Goal: Check status: Check status

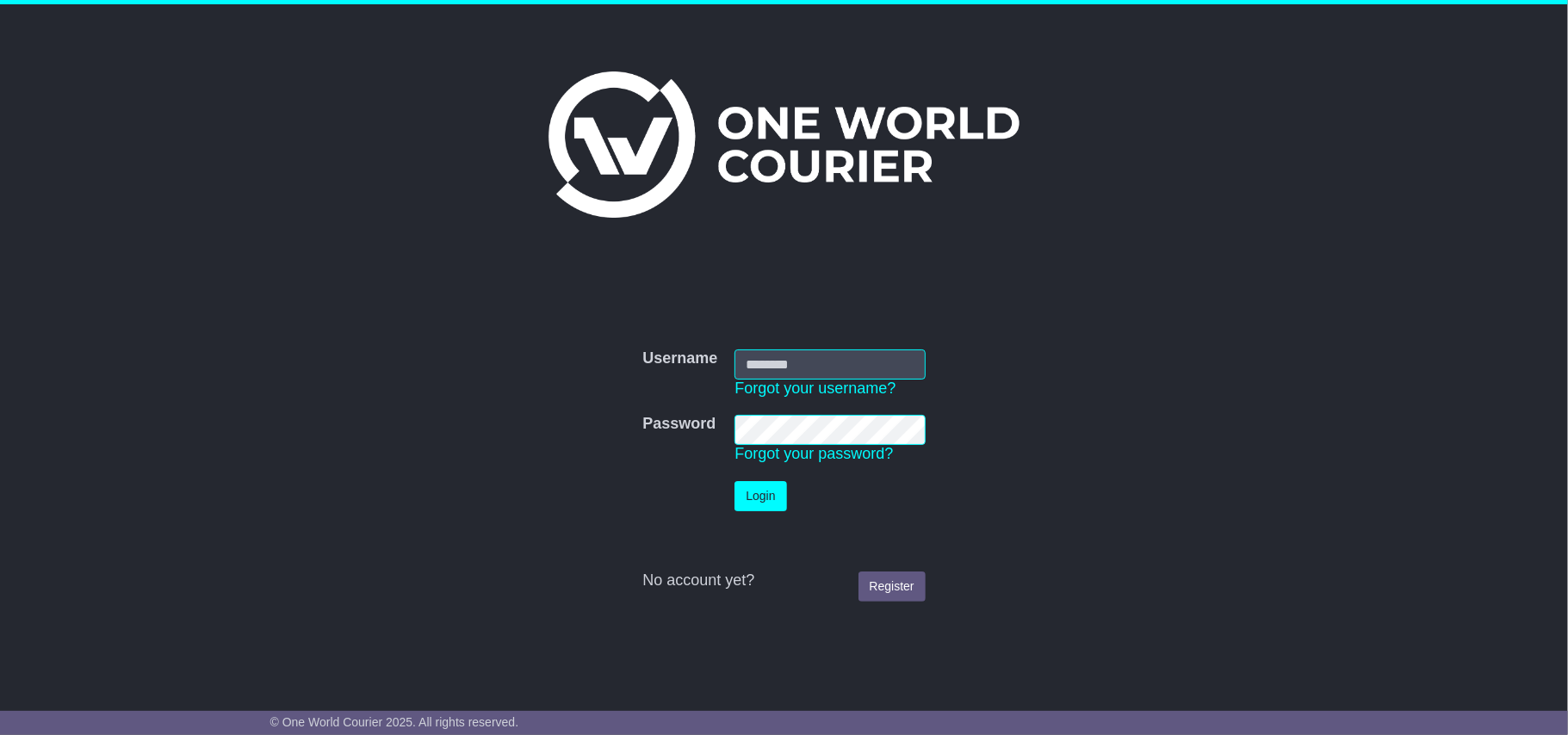
type input "**********"
click at [772, 499] on button "Login" at bounding box center [760, 496] width 52 height 30
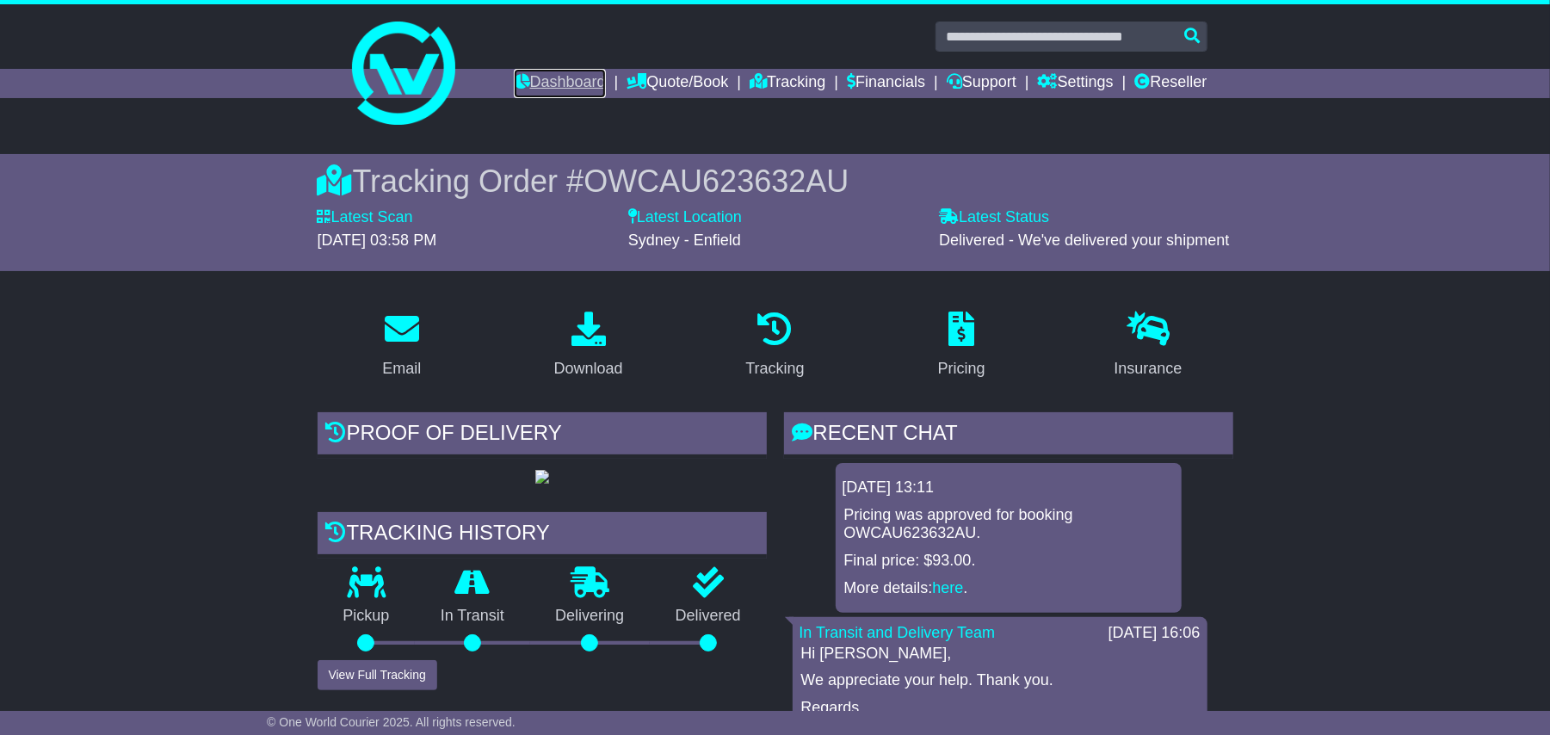
click at [547, 84] on link "Dashboard" at bounding box center [560, 83] width 92 height 29
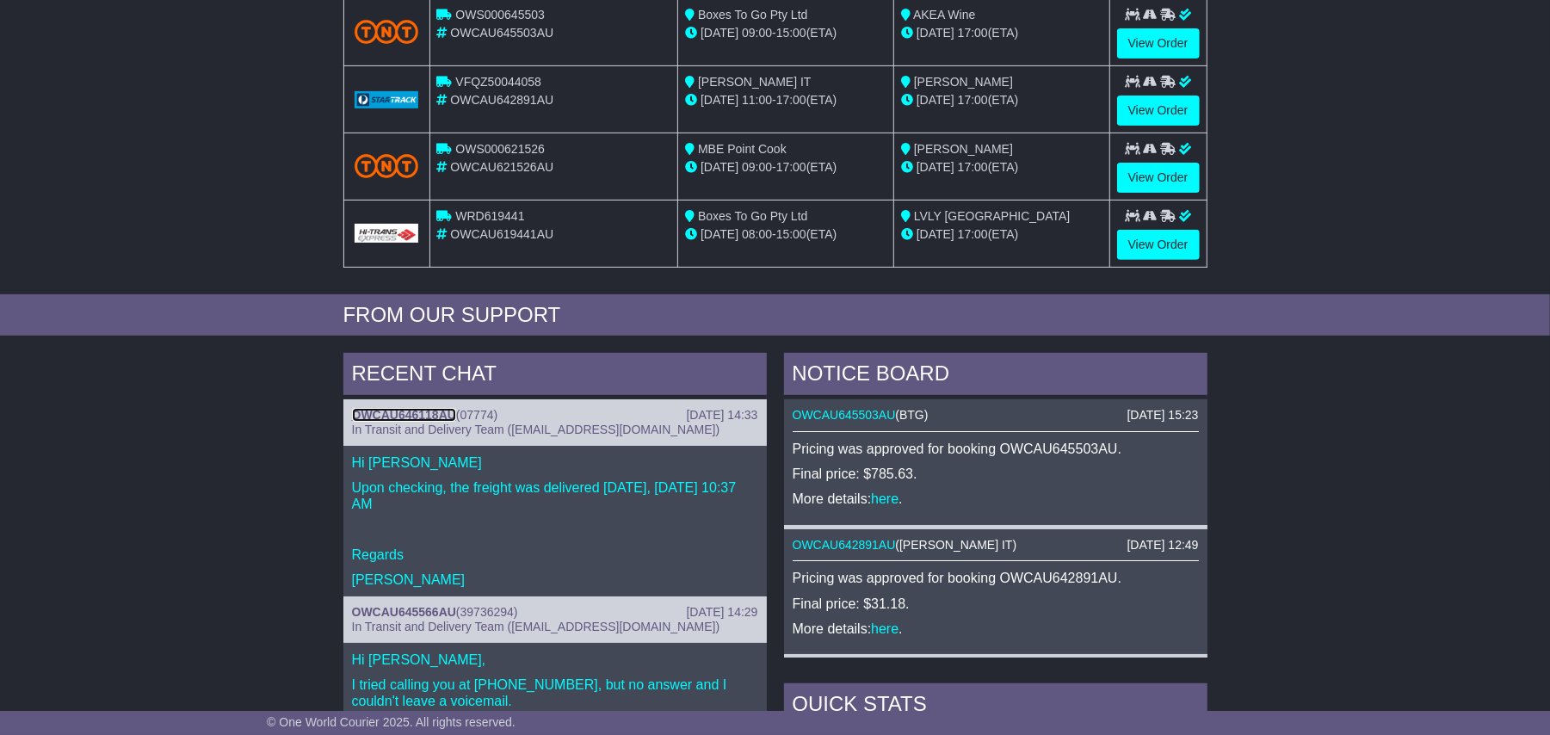
click at [411, 411] on link "OWCAU646118AU" at bounding box center [404, 415] width 104 height 14
